Goal: Find contact information: Find contact information

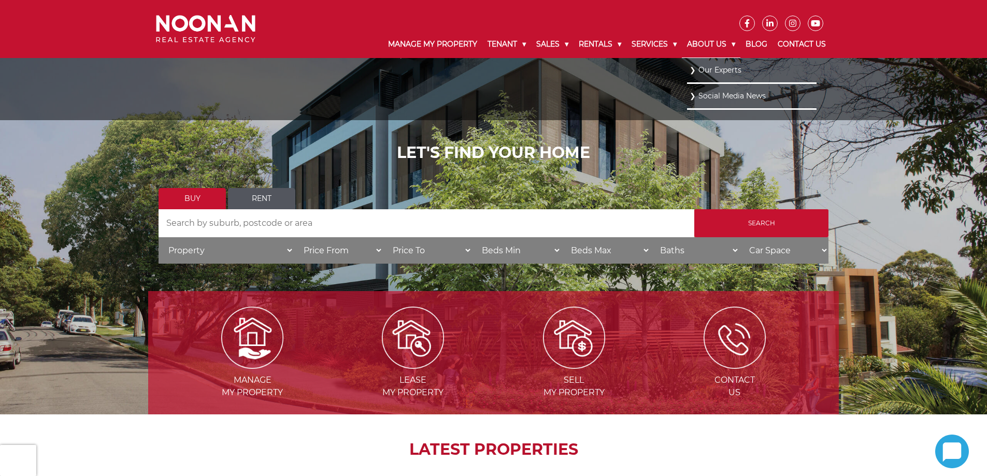
click at [722, 48] on link "About Us" at bounding box center [711, 44] width 59 height 27
click at [723, 69] on link "Our Experts" at bounding box center [751, 70] width 124 height 14
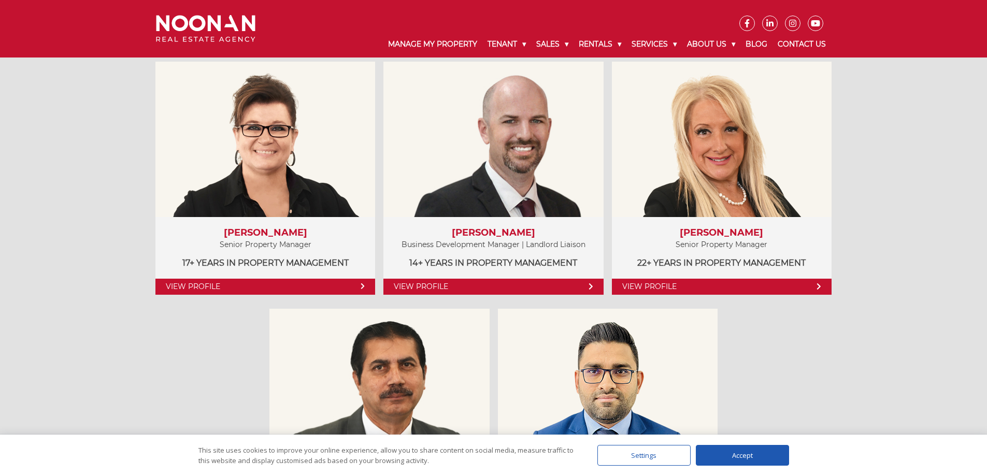
scroll to position [518, 0]
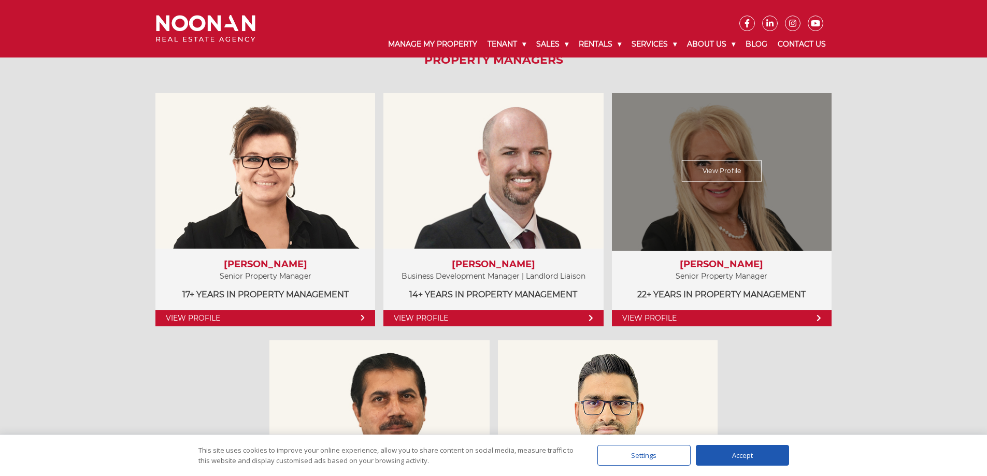
click at [718, 169] on link "View Profile" at bounding box center [722, 170] width 80 height 21
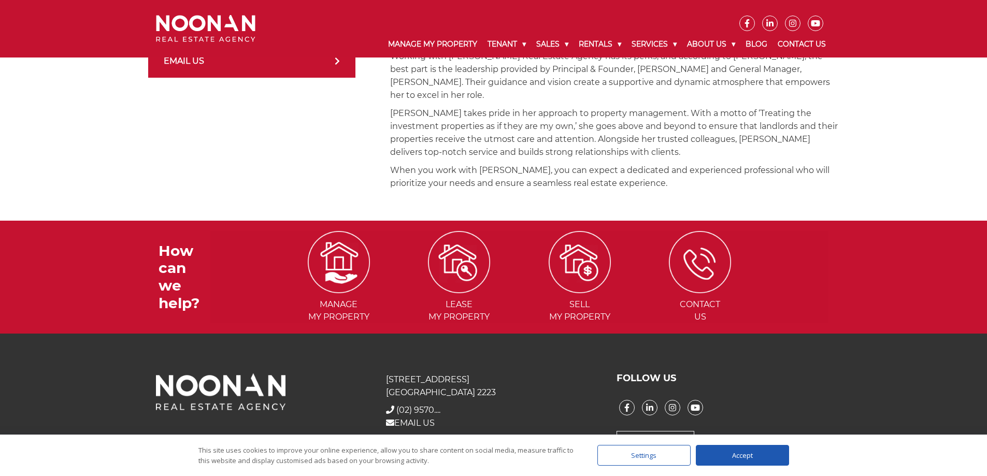
scroll to position [54, 0]
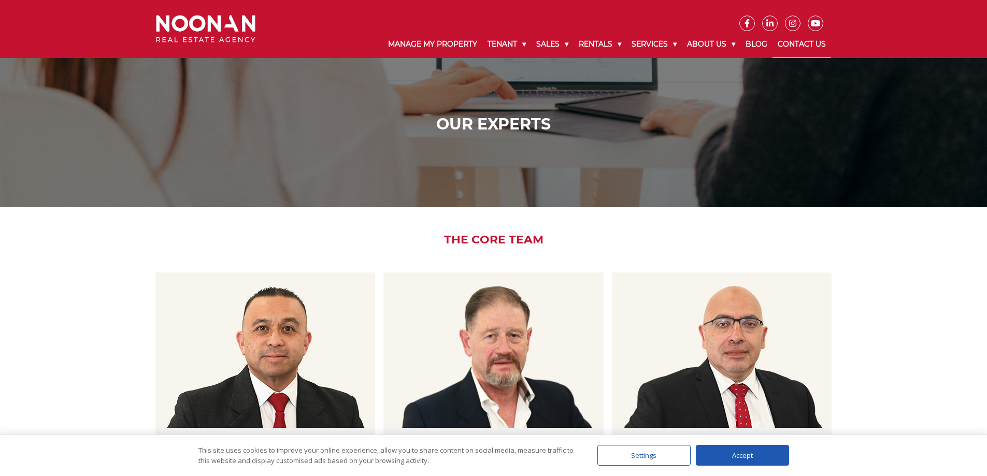
click at [818, 46] on link "Contact Us" at bounding box center [801, 44] width 59 height 27
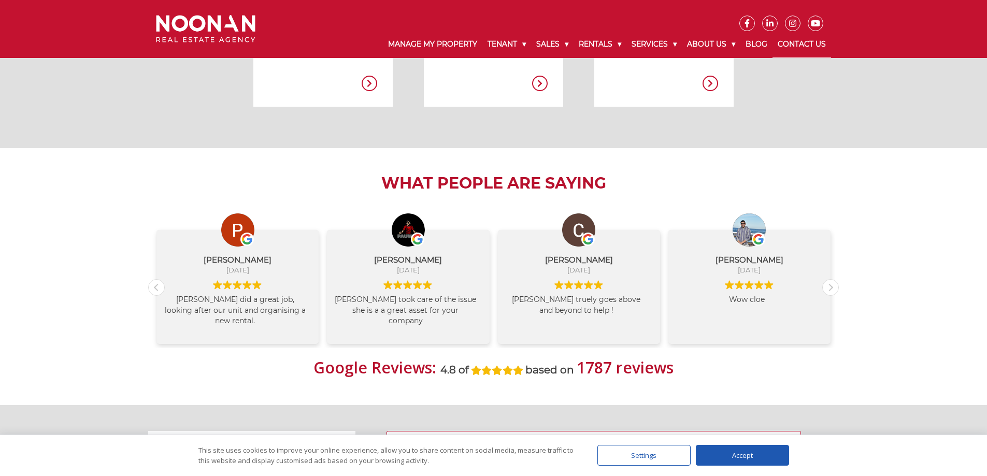
scroll to position [259, 0]
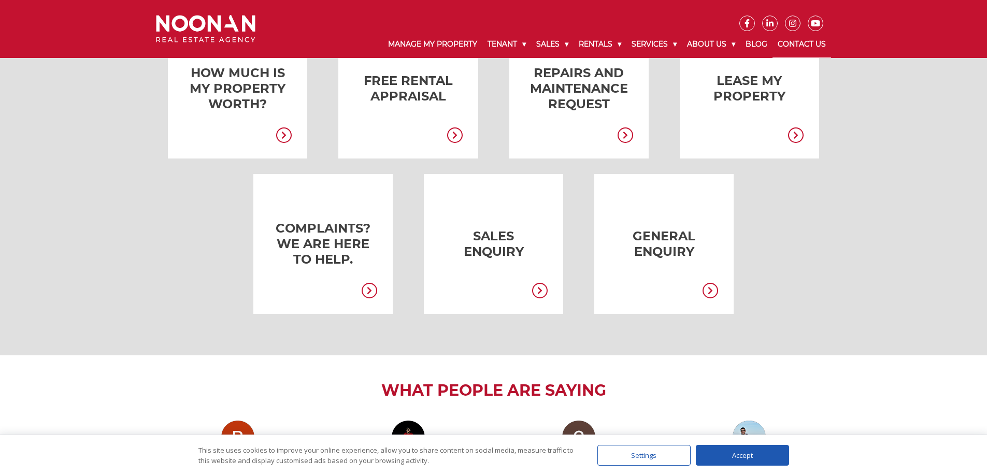
click at [711, 287] on icon at bounding box center [710, 291] width 16 height 16
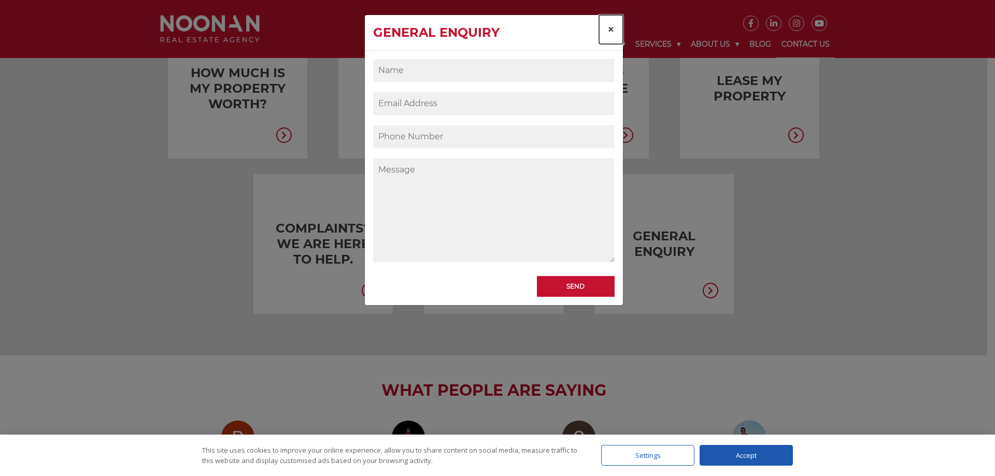
click at [613, 33] on span "×" at bounding box center [610, 29] width 7 height 15
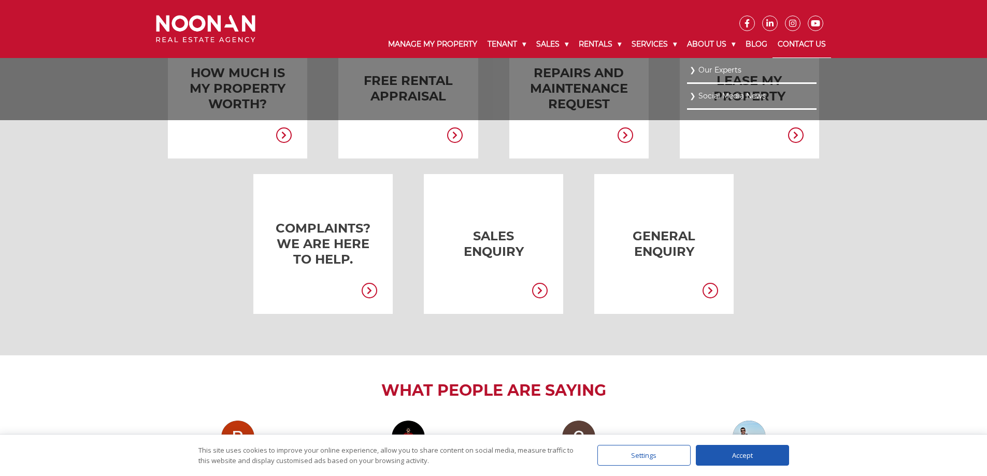
click at [721, 74] on link "Our Experts" at bounding box center [751, 70] width 124 height 14
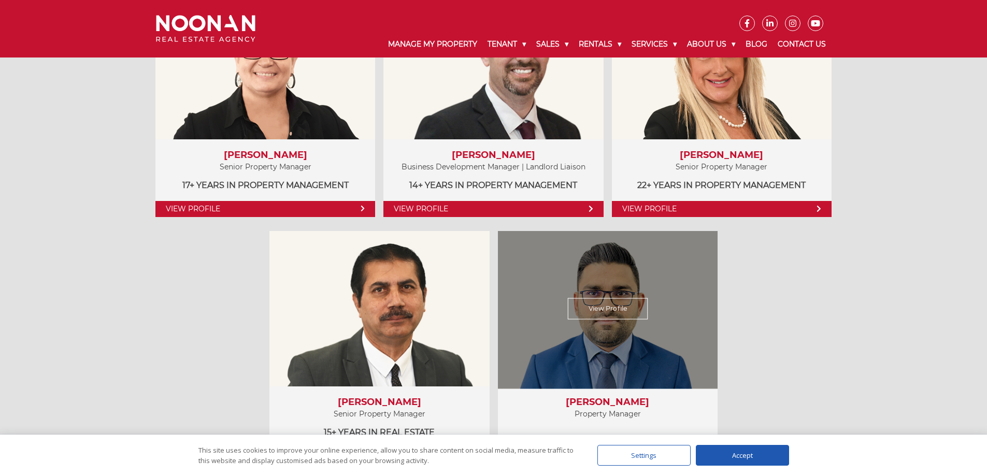
scroll to position [829, 0]
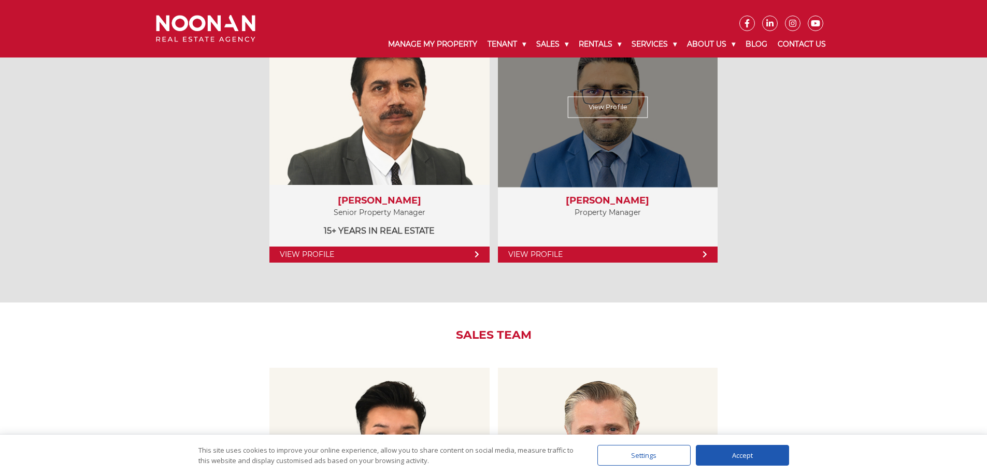
click at [626, 252] on link "View Profile" at bounding box center [608, 255] width 220 height 16
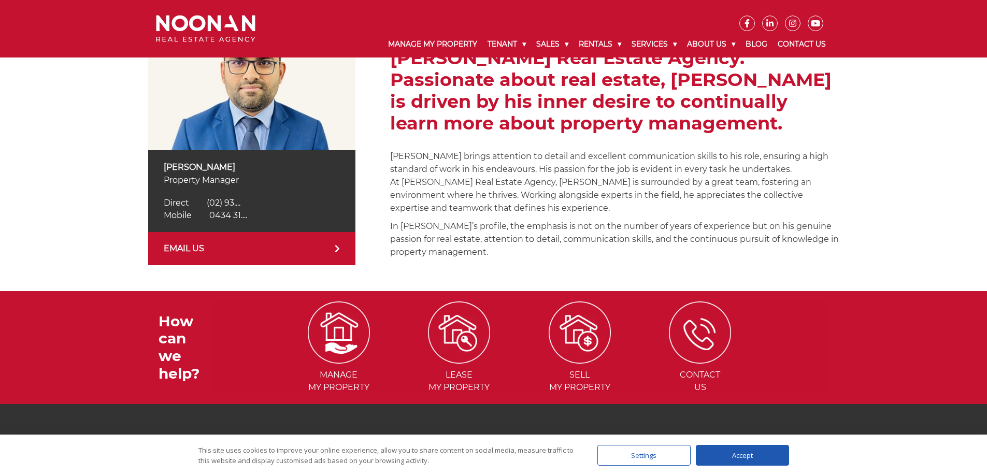
scroll to position [259, 0]
